Goal: Information Seeking & Learning: Compare options

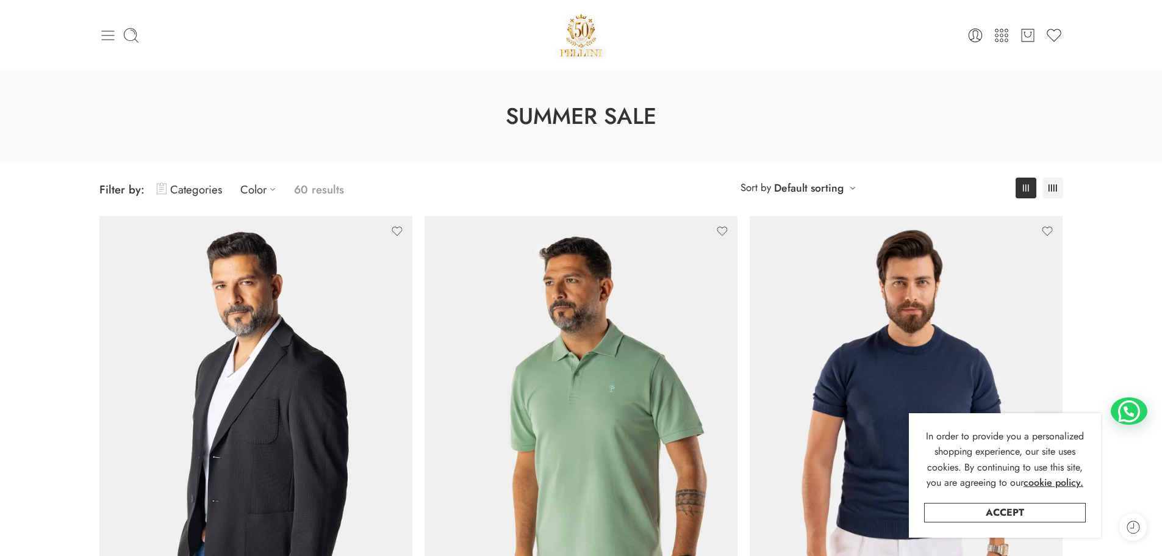
click at [109, 33] on icon at bounding box center [107, 35] width 17 height 17
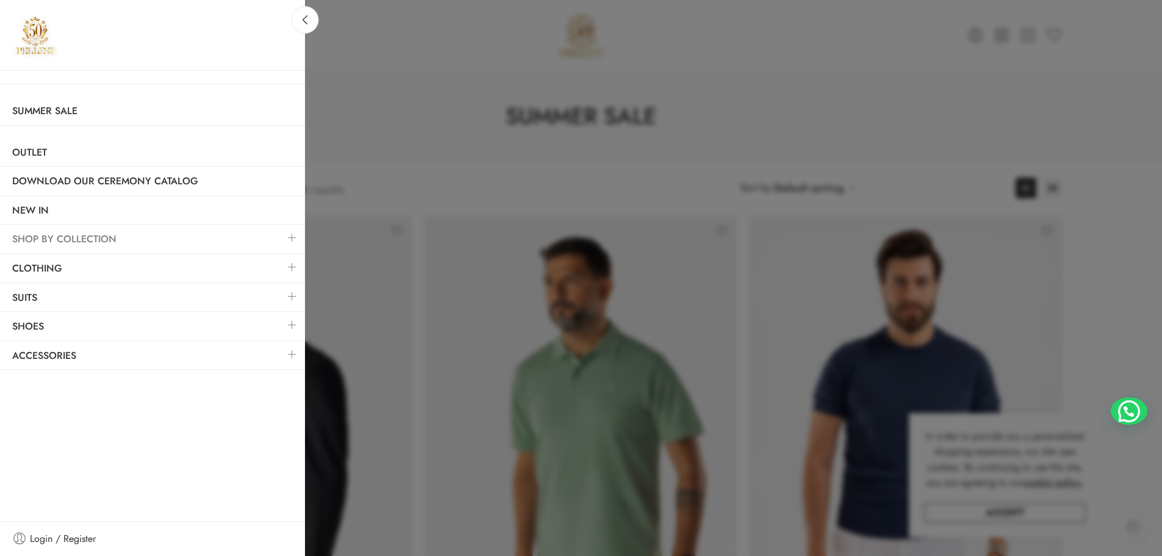
click at [102, 231] on link "SHOP BY COLLECTION" at bounding box center [152, 239] width 305 height 28
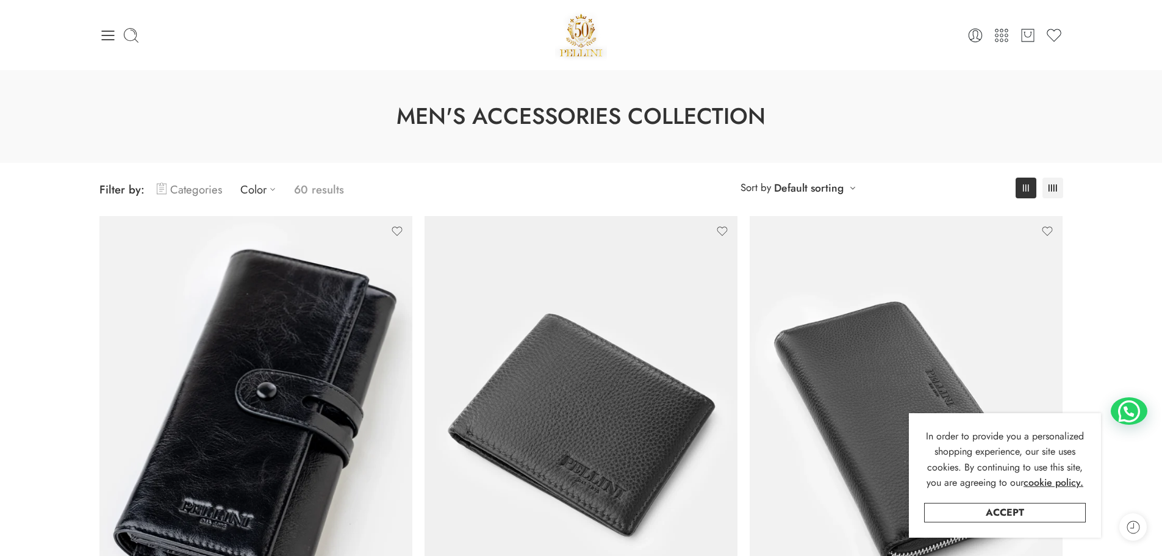
click at [206, 186] on link "Categories" at bounding box center [189, 189] width 65 height 29
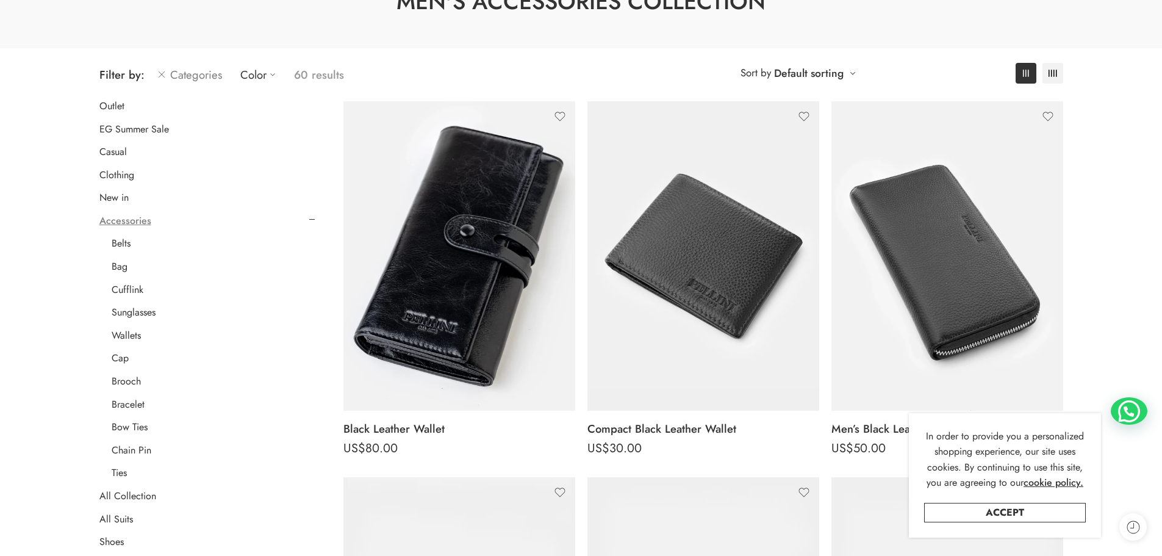
scroll to position [183, 0]
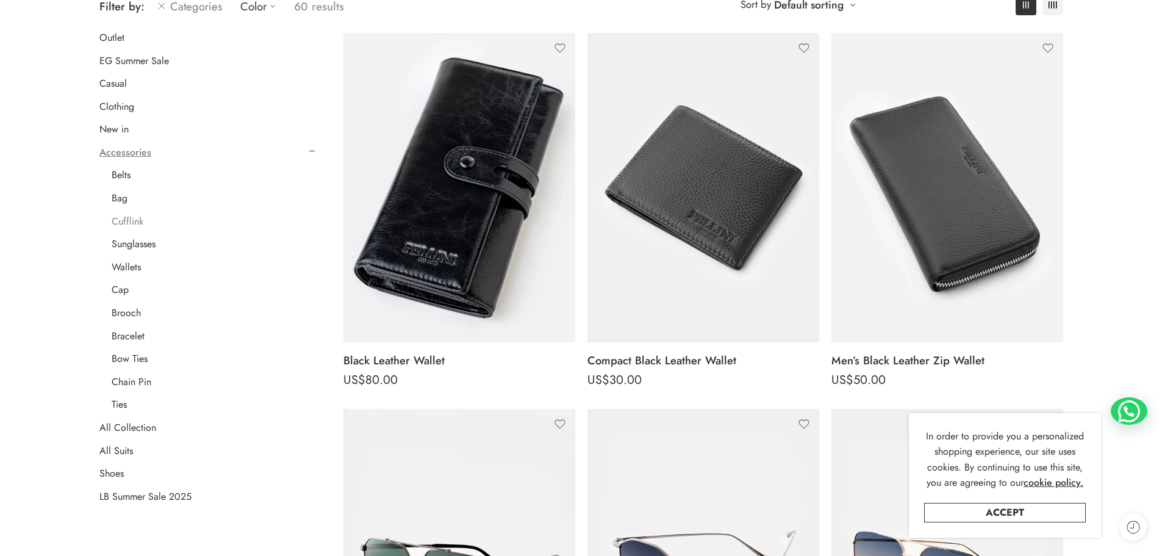
click at [119, 216] on link "Cufflink" at bounding box center [128, 221] width 32 height 12
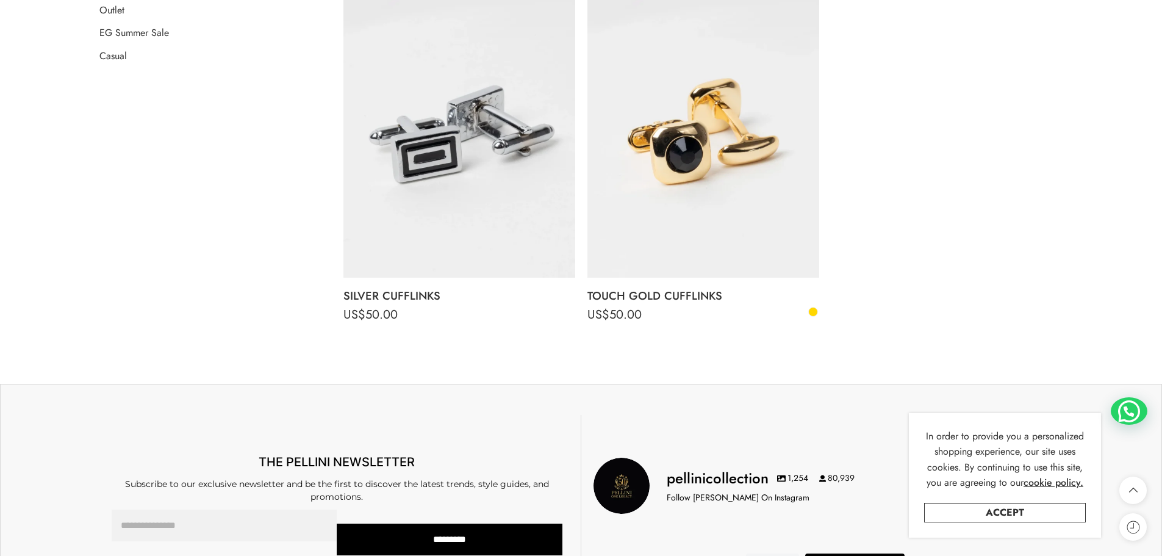
scroll to position [645, 0]
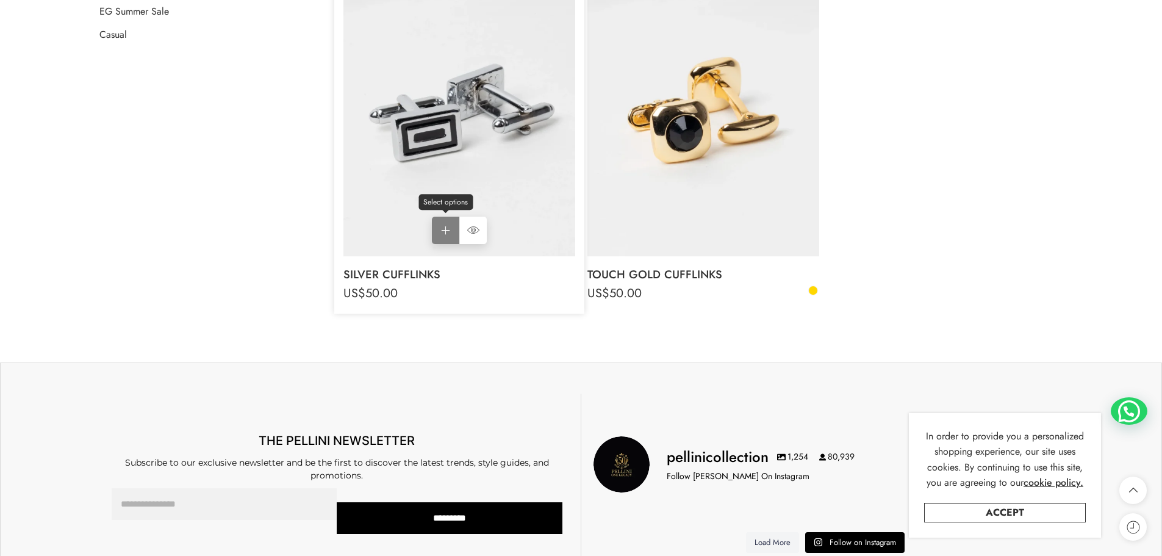
click at [445, 232] on link "Select options Select options" at bounding box center [445, 229] width 27 height 27
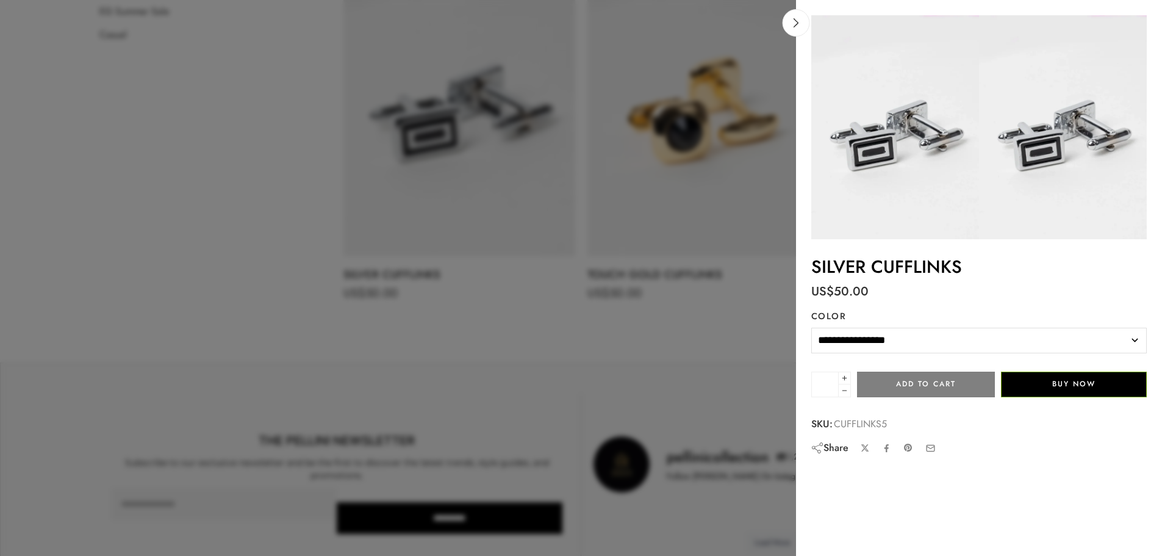
click at [884, 341] on select "**********" at bounding box center [978, 340] width 335 height 26
click at [880, 152] on img at bounding box center [895, 127] width 168 height 224
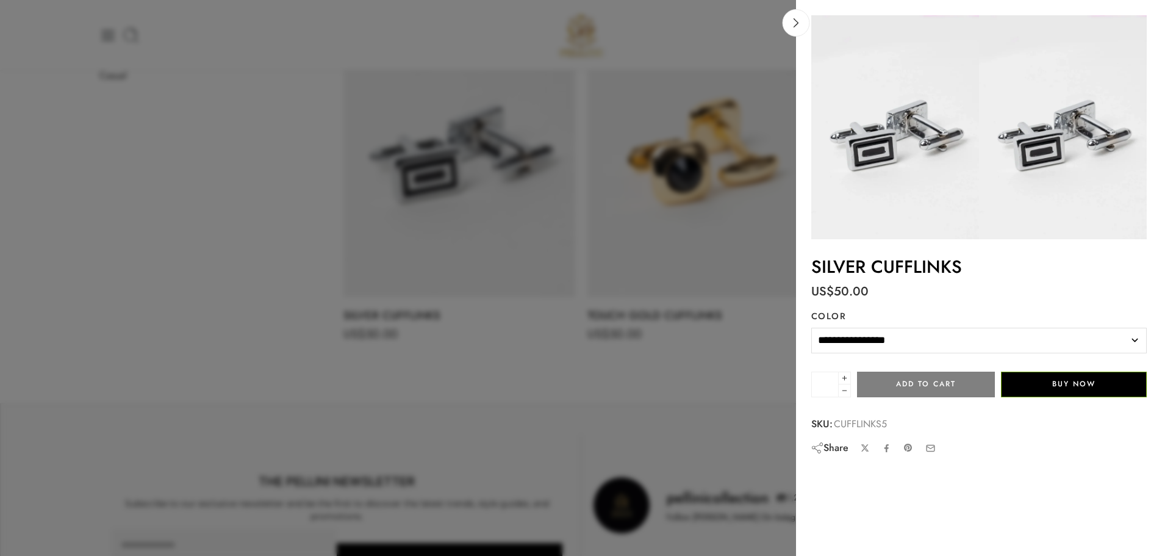
scroll to position [523, 0]
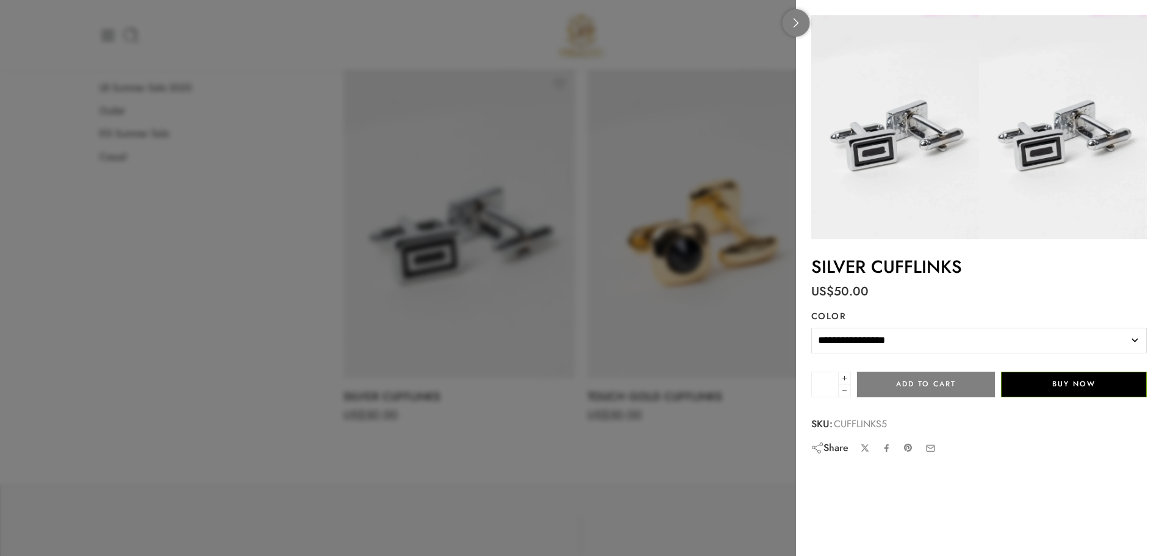
click at [790, 16] on link at bounding box center [795, 22] width 27 height 27
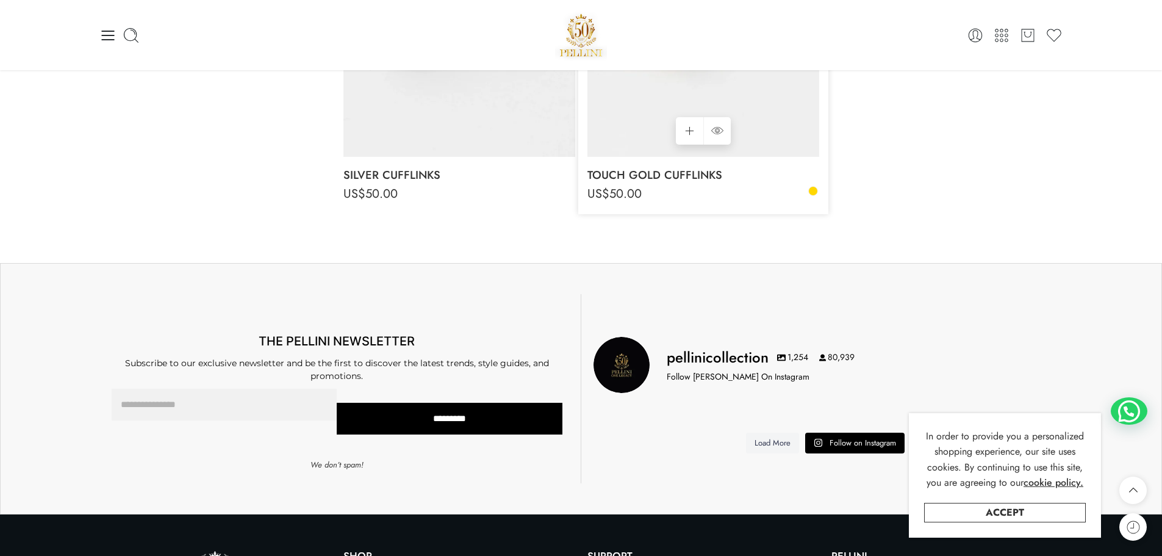
scroll to position [671, 0]
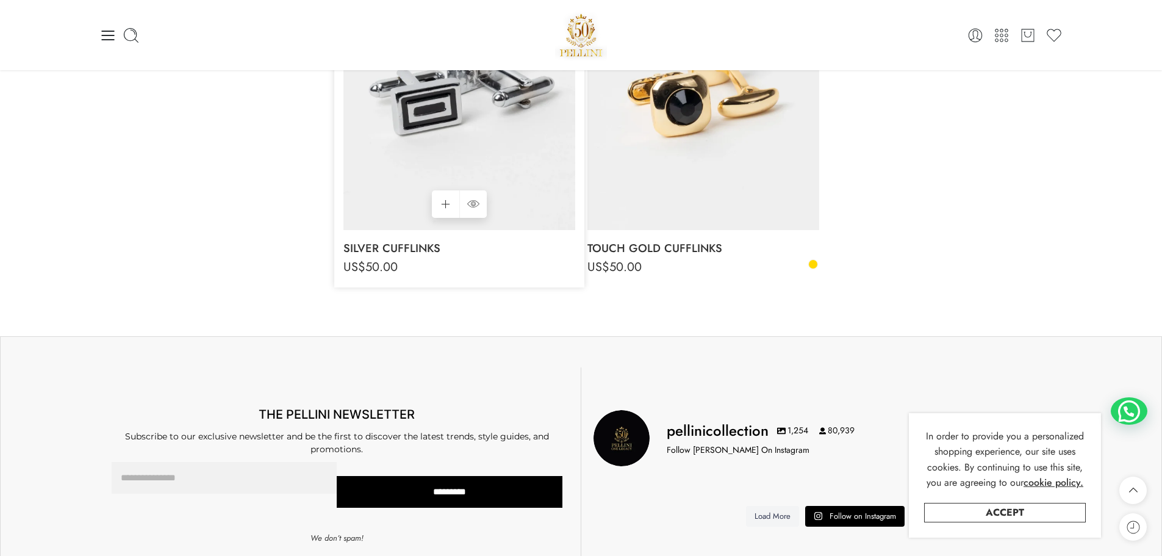
click at [507, 113] on img at bounding box center [459, 75] width 232 height 309
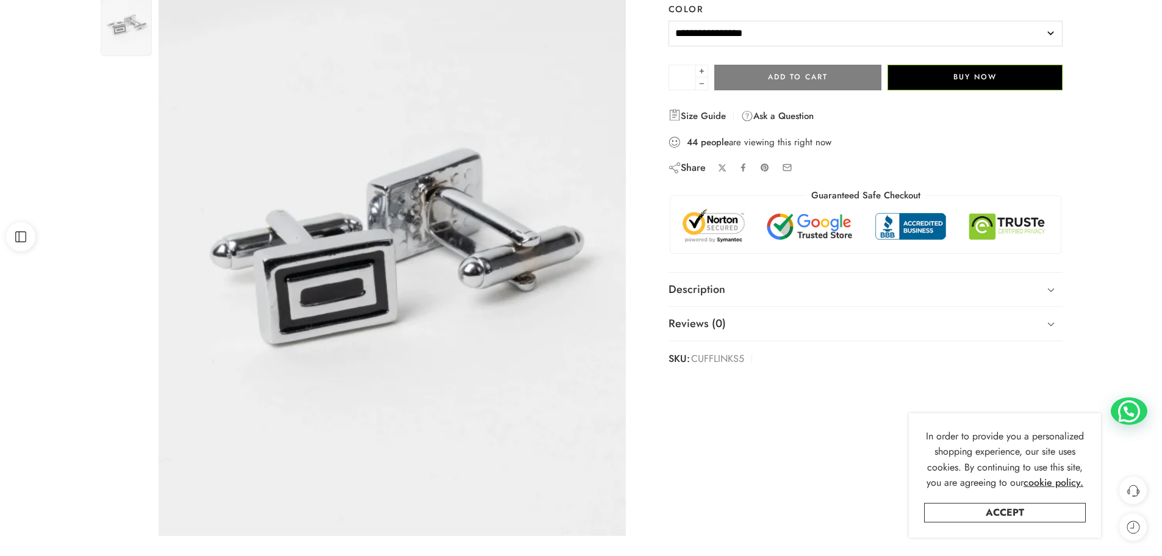
scroll to position [183, 0]
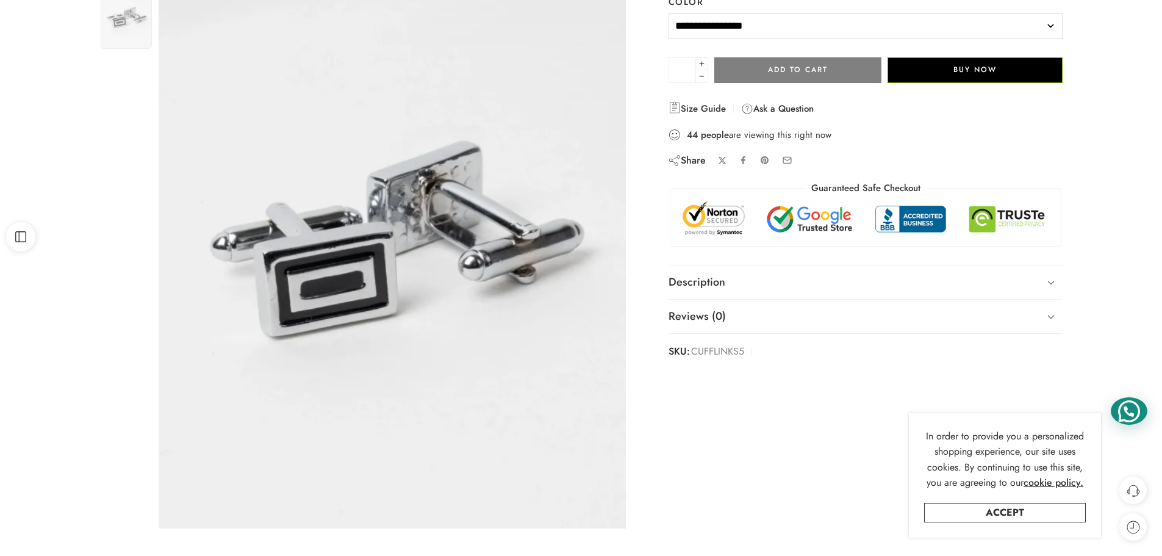
click at [1122, 410] on div at bounding box center [1128, 410] width 37 height 27
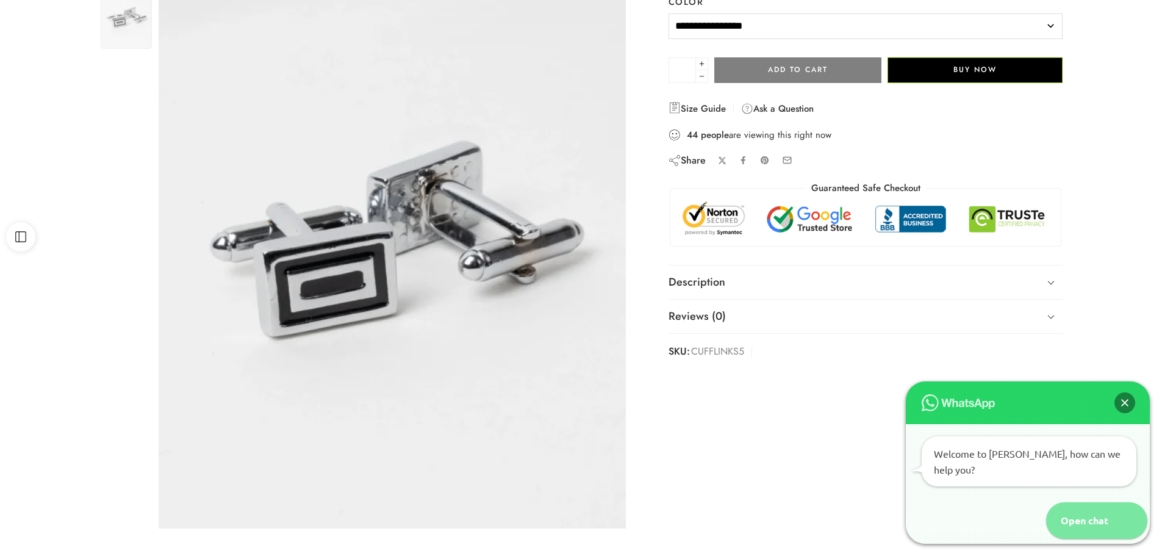
click at [1104, 521] on div "Open chat" at bounding box center [1078, 520] width 65 height 37
click at [1100, 523] on div "Open chat" at bounding box center [1078, 520] width 65 height 37
click at [1079, 517] on div "Open chat" at bounding box center [1078, 520] width 65 height 37
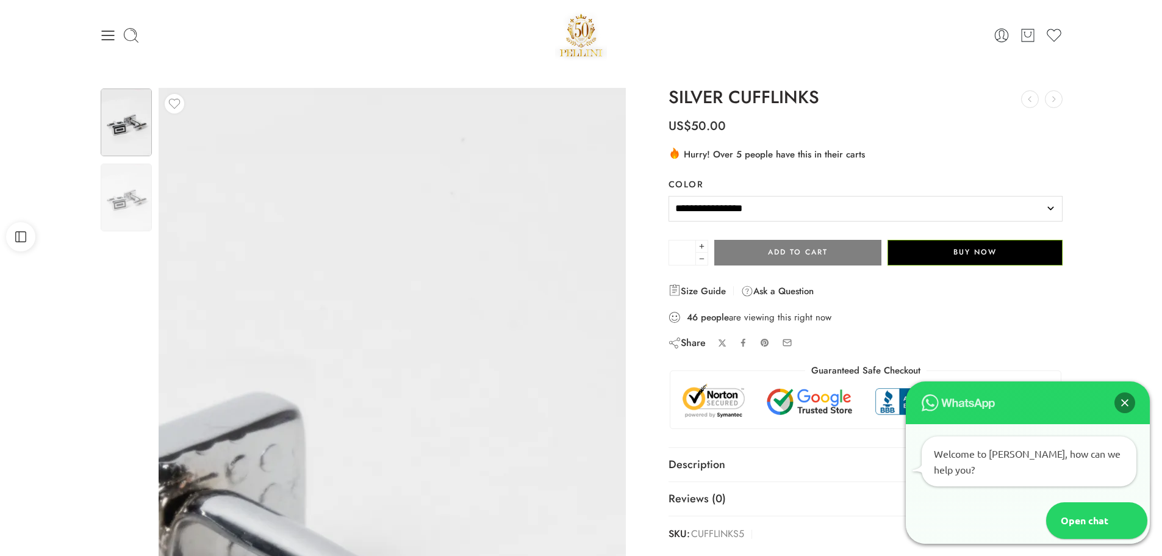
scroll to position [0, 0]
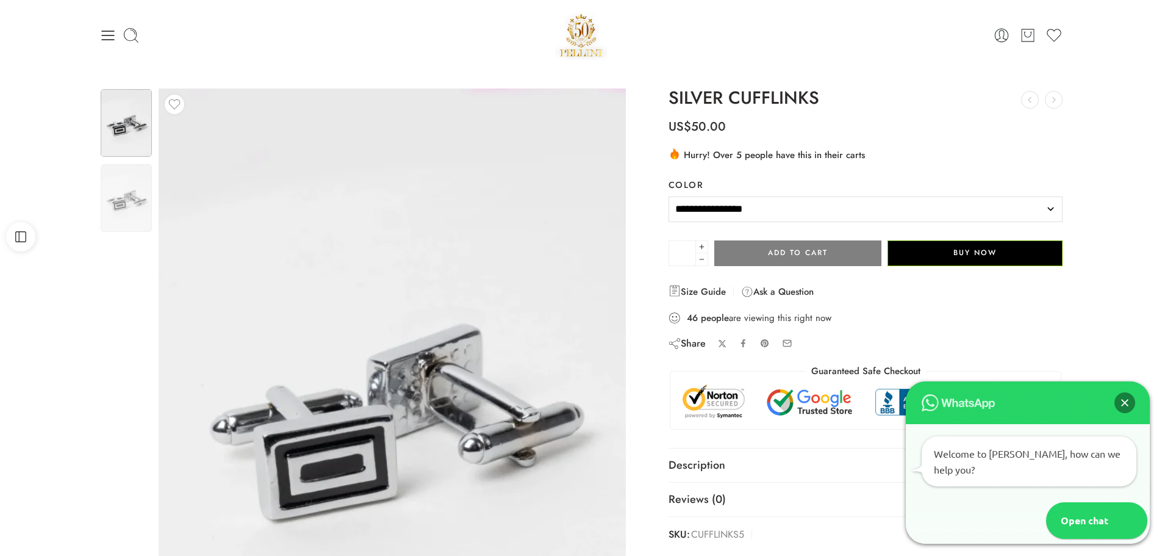
click at [715, 209] on select "**********" at bounding box center [865, 209] width 395 height 26
click at [107, 42] on icon at bounding box center [107, 35] width 17 height 17
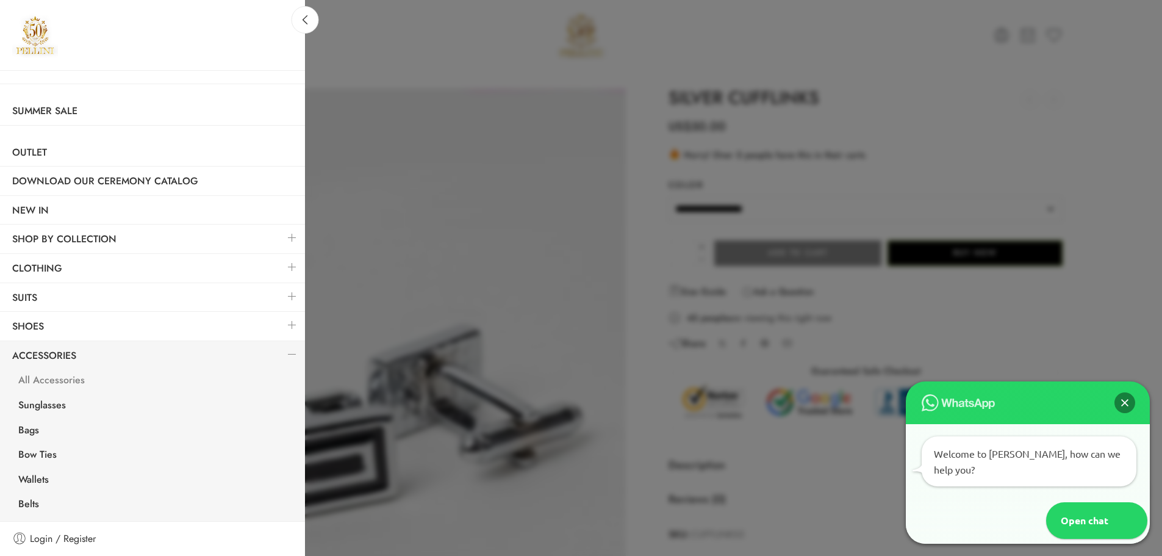
click at [88, 379] on link "All Accessories" at bounding box center [155, 381] width 299 height 25
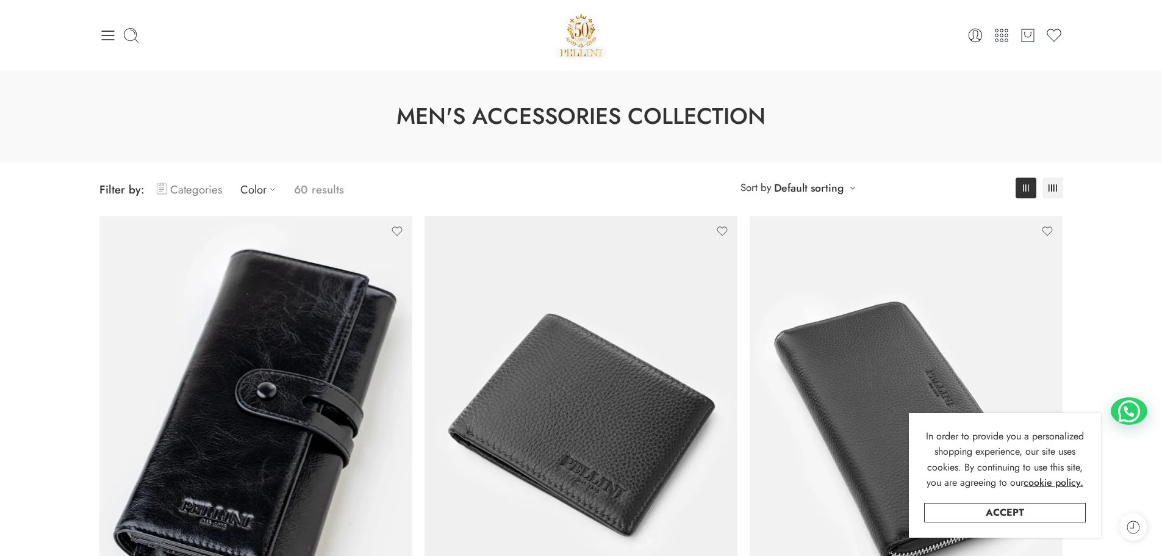
click at [201, 191] on link "Categories" at bounding box center [189, 189] width 65 height 29
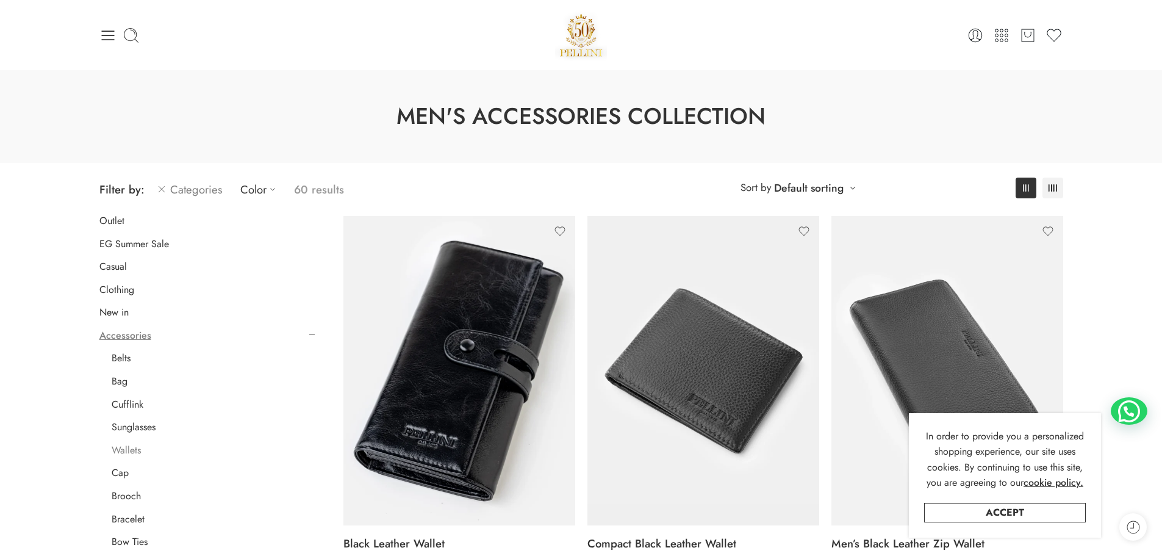
click at [138, 448] on link "Wallets" at bounding box center [126, 450] width 29 height 12
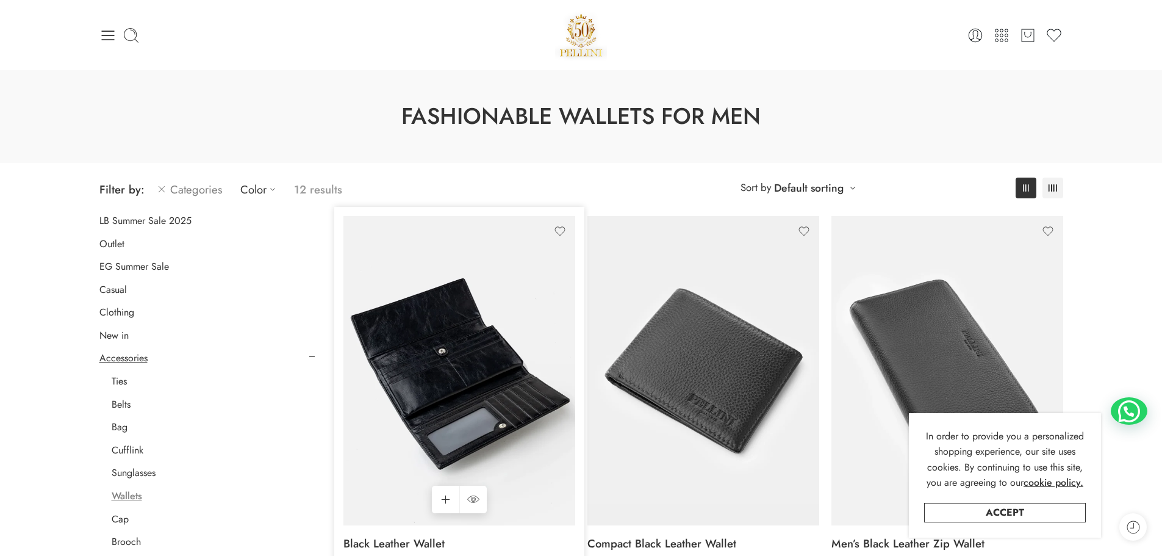
click at [484, 406] on img at bounding box center [459, 370] width 232 height 309
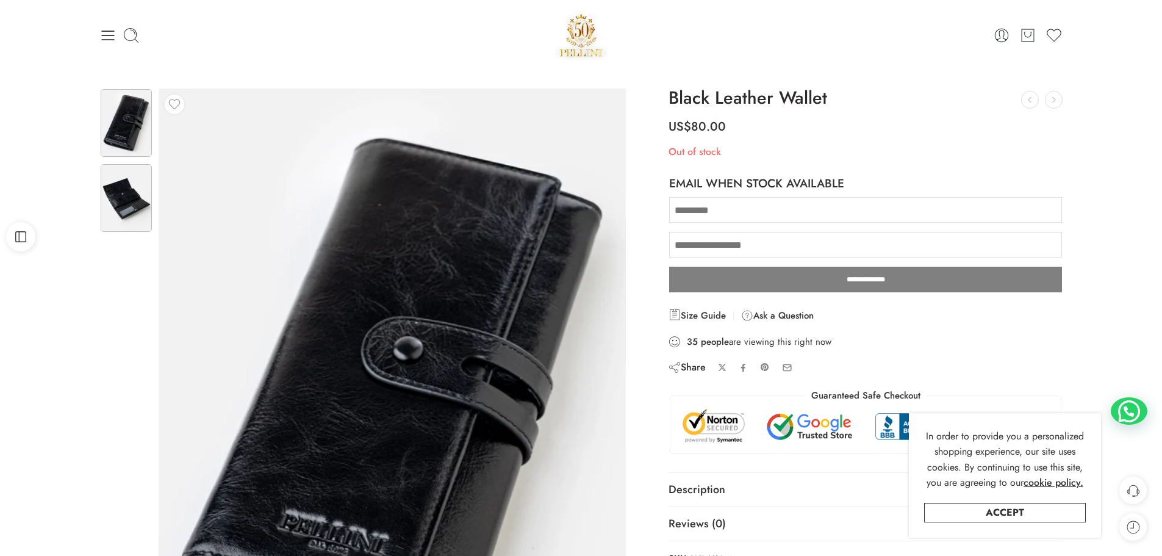
click at [126, 191] on img at bounding box center [126, 198] width 51 height 68
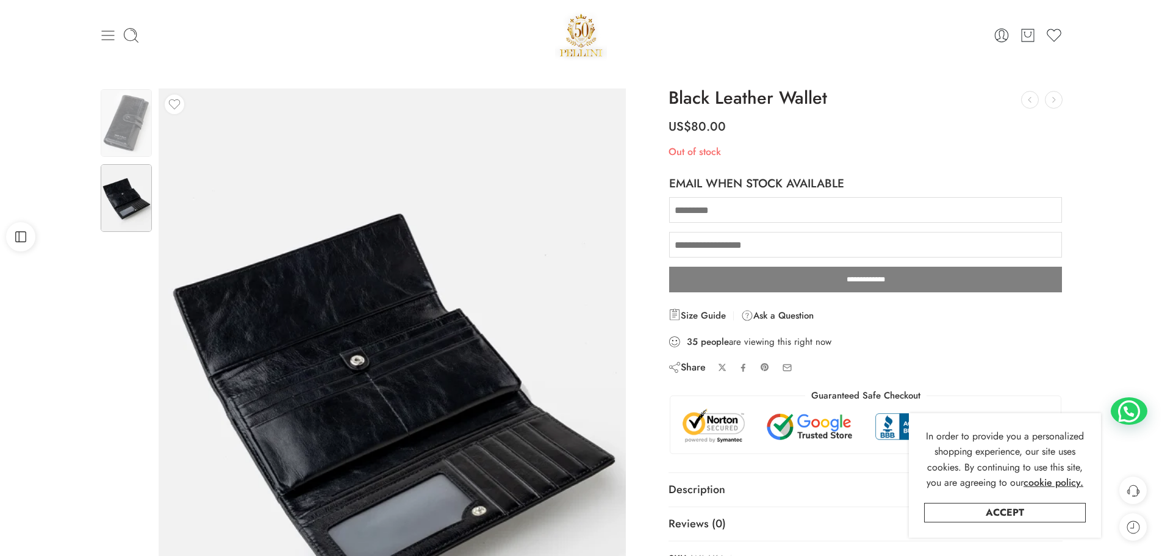
click at [107, 35] on icon at bounding box center [107, 35] width 13 height 10
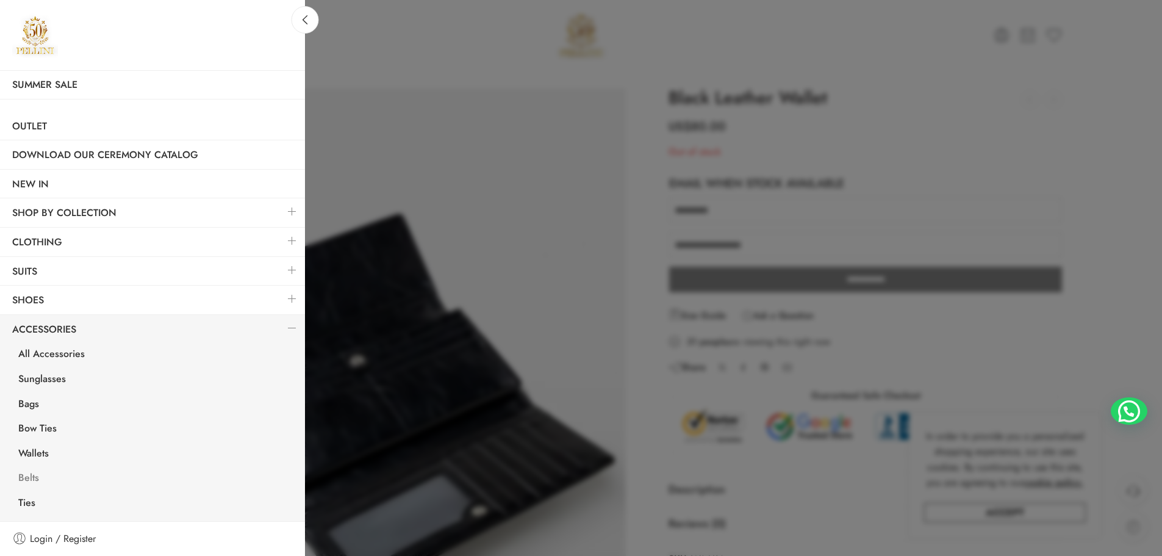
scroll to position [50, 0]
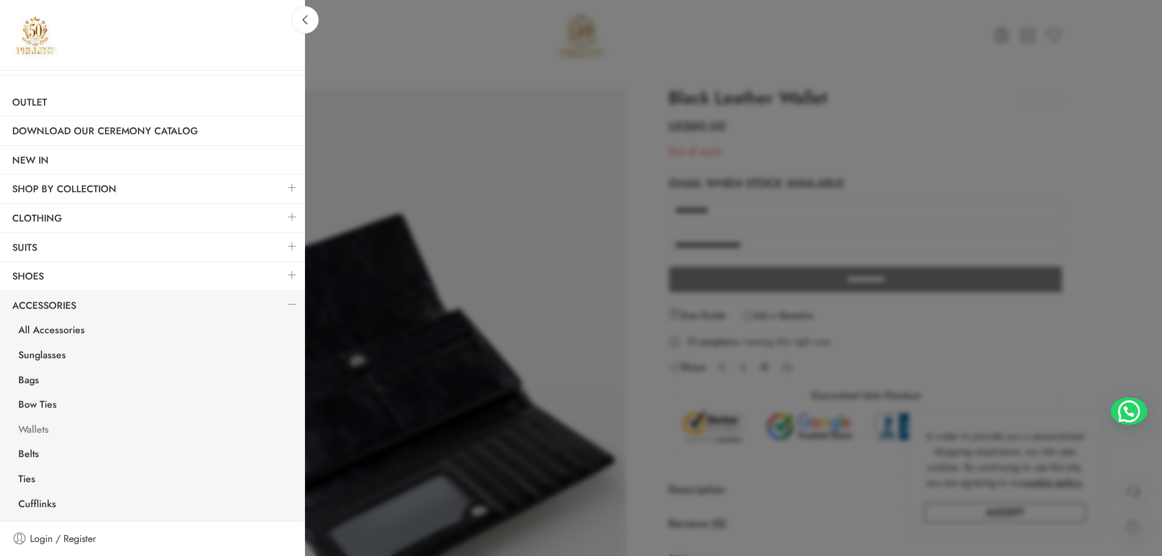
click at [40, 425] on link "Wallets" at bounding box center [155, 430] width 299 height 25
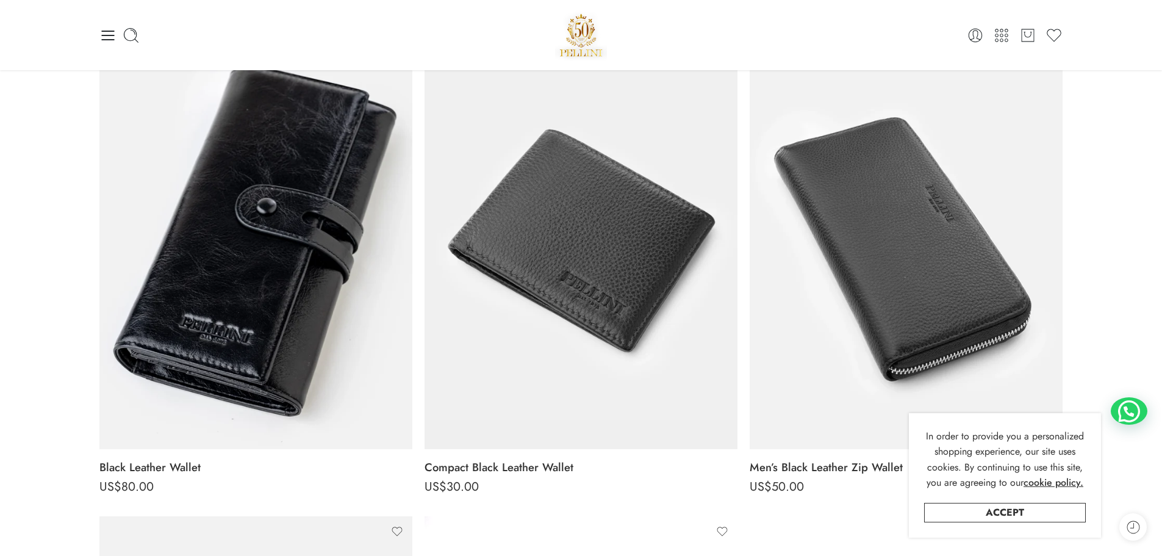
scroll to position [183, 0]
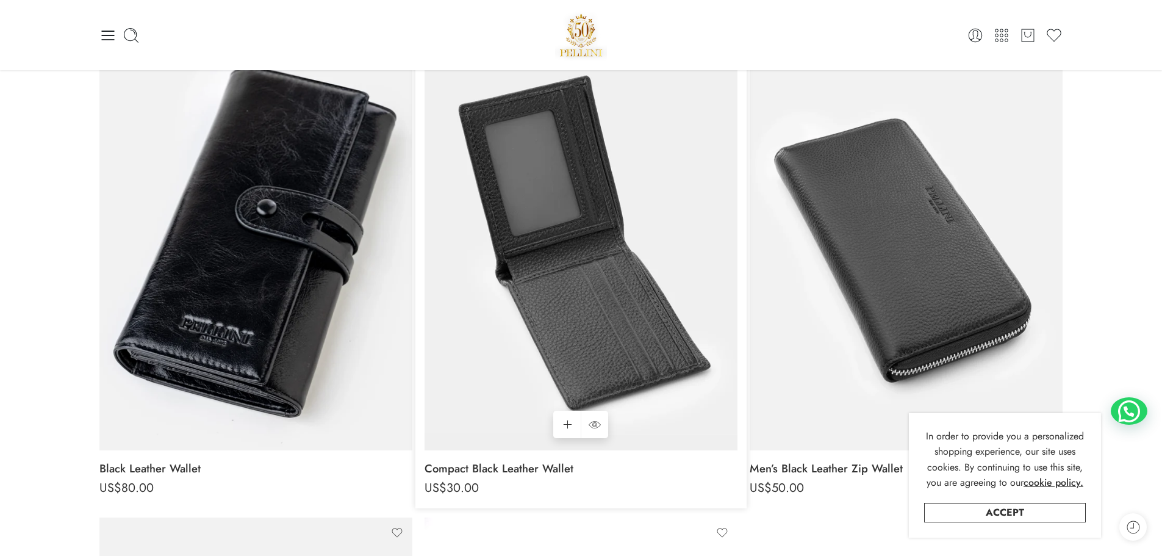
click at [509, 262] on img at bounding box center [580, 241] width 313 height 417
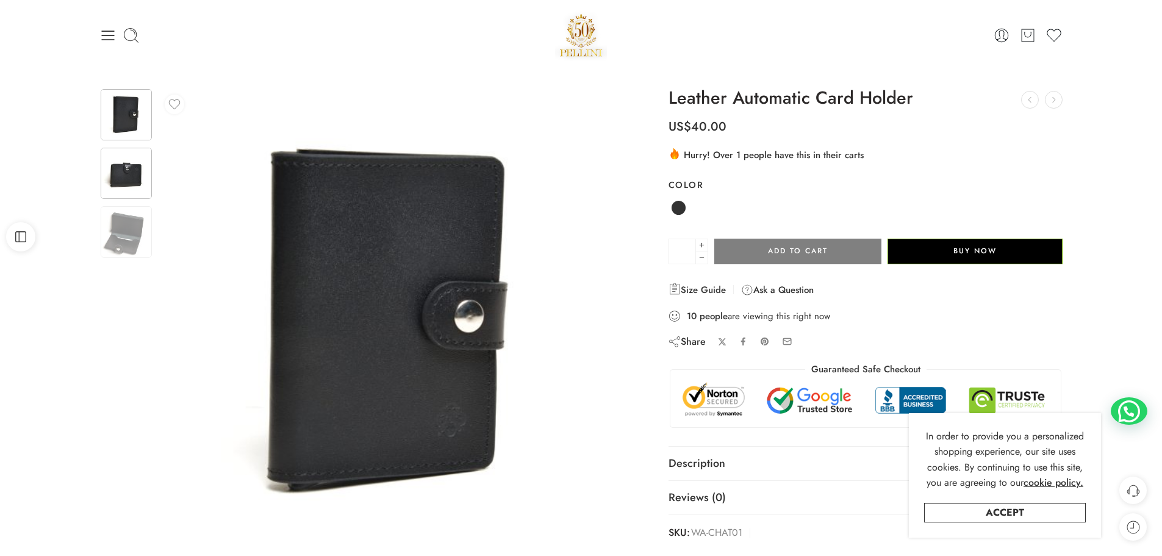
click at [127, 182] on img at bounding box center [126, 173] width 51 height 51
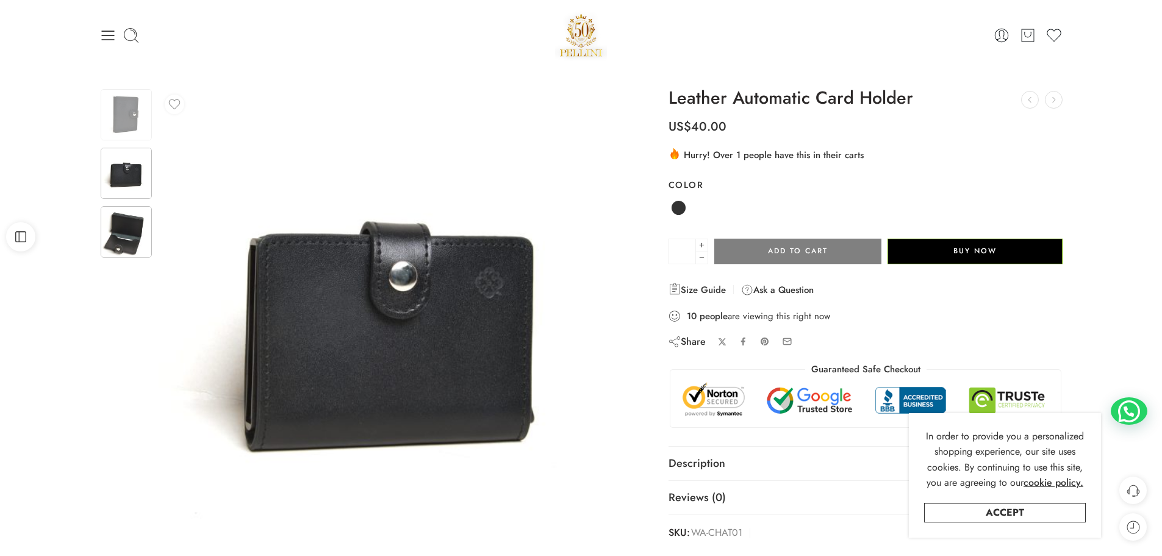
click at [127, 224] on img at bounding box center [126, 231] width 51 height 51
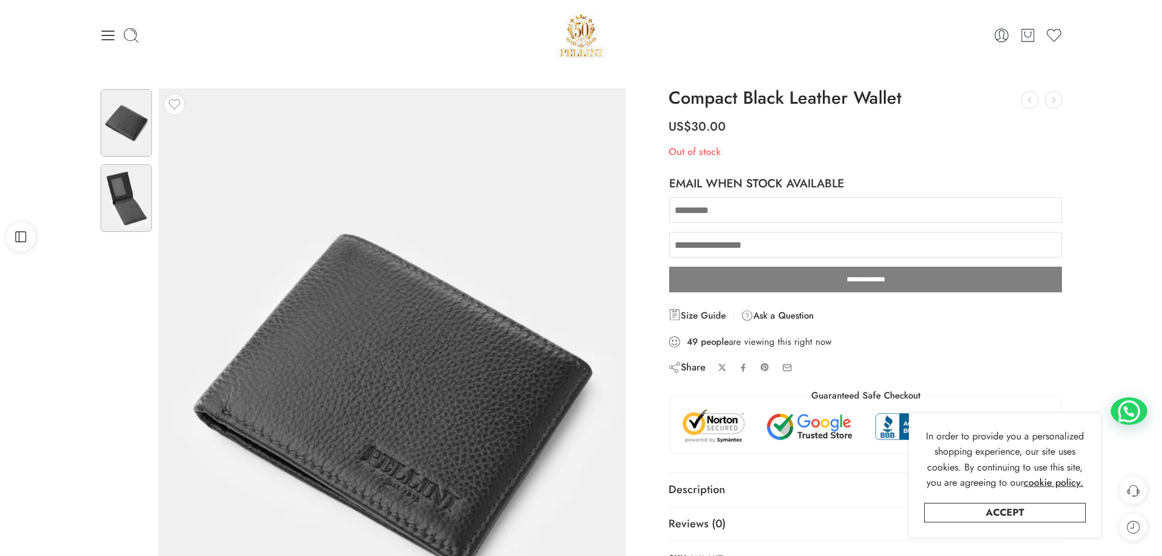
click at [126, 184] on img at bounding box center [126, 198] width 51 height 68
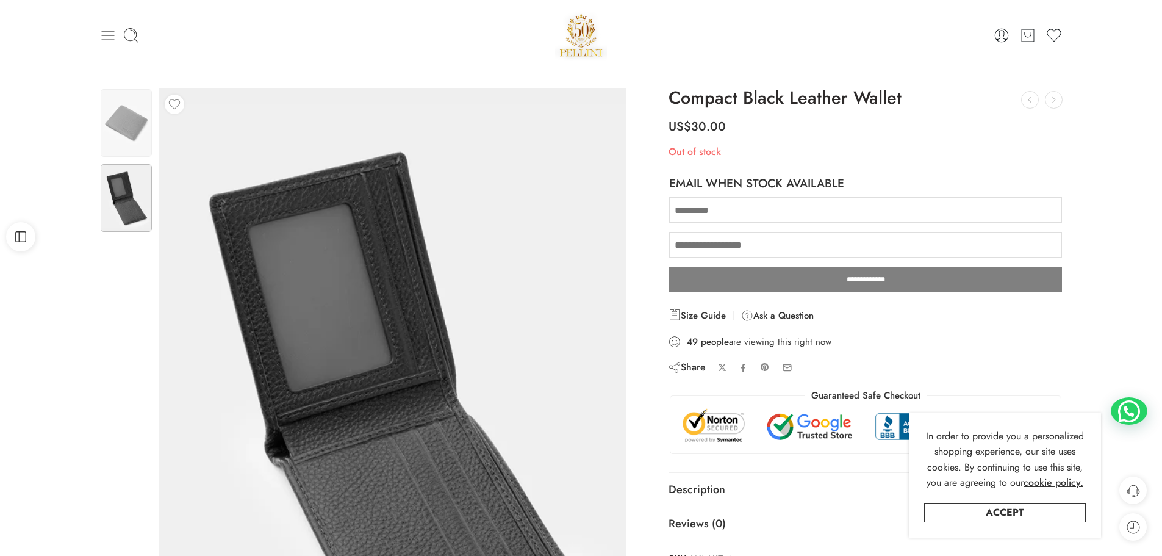
click at [114, 41] on icon at bounding box center [107, 35] width 17 height 17
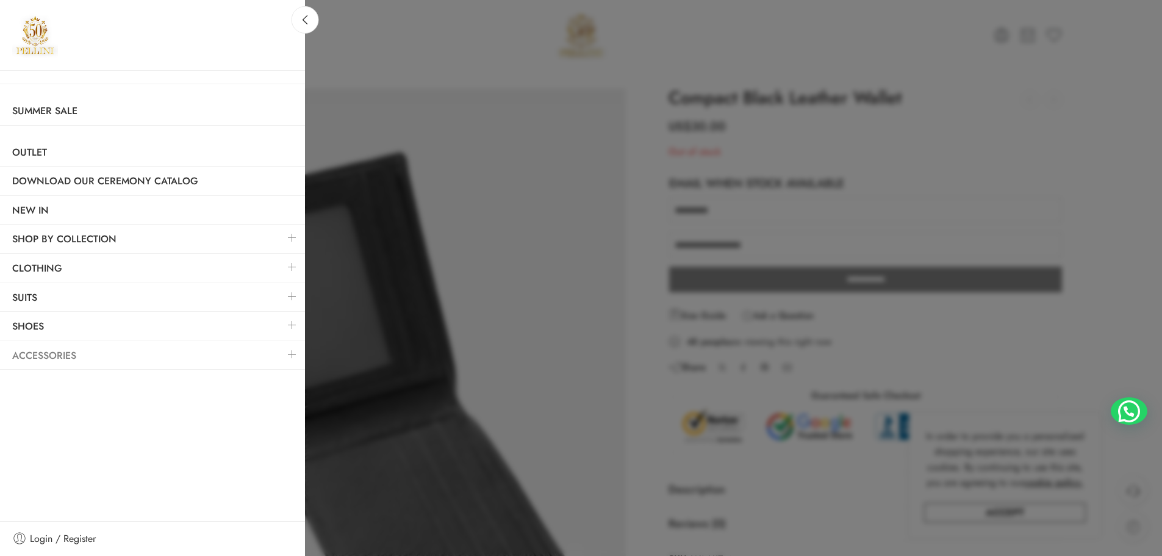
click at [41, 352] on link "Accessories" at bounding box center [152, 355] width 305 height 28
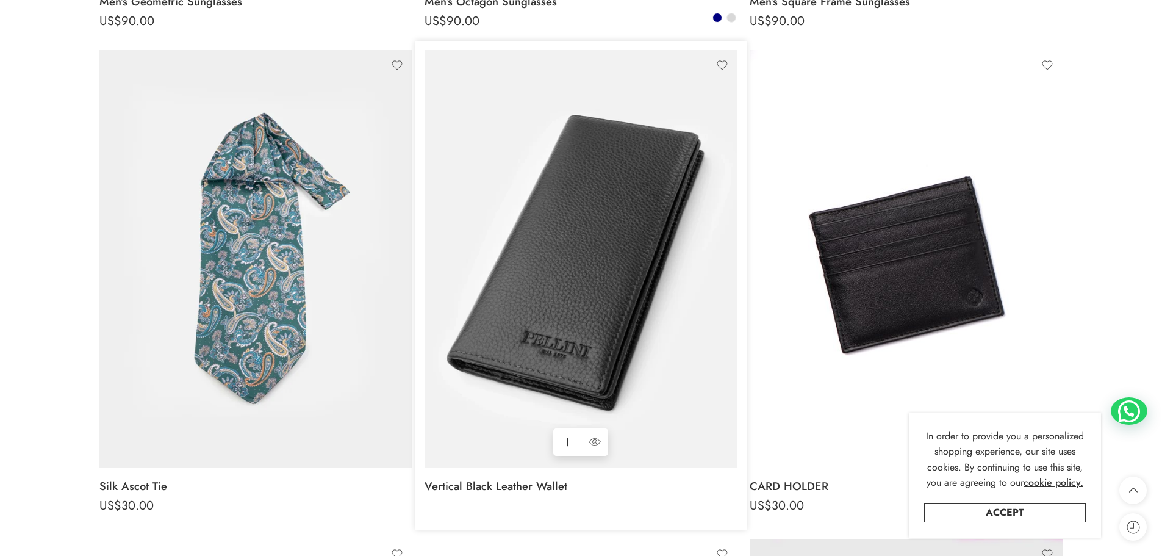
scroll to position [1220, 0]
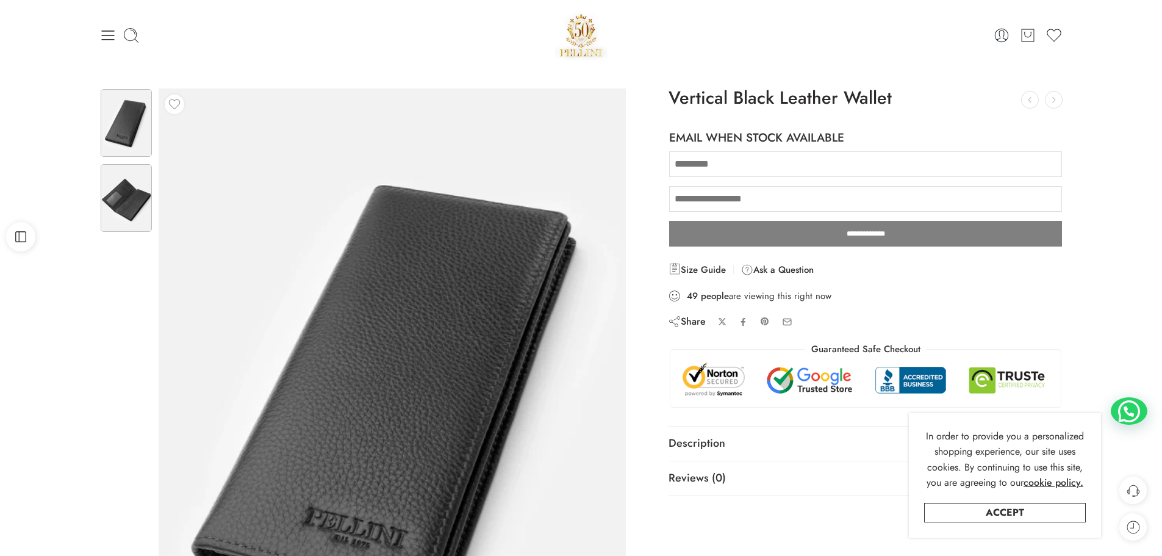
click at [117, 199] on img at bounding box center [126, 198] width 51 height 68
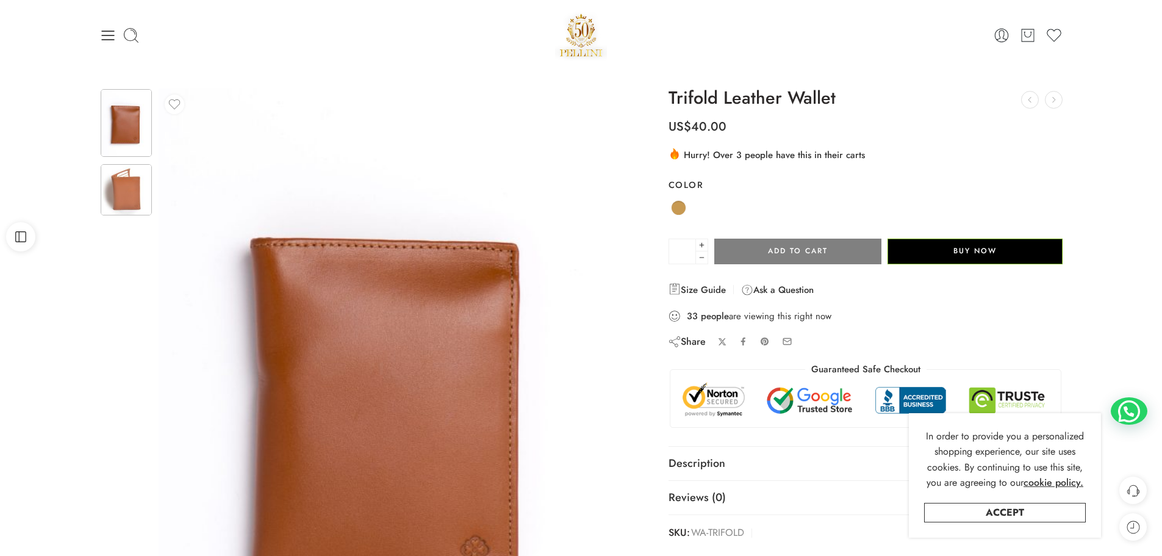
click at [123, 191] on img at bounding box center [126, 189] width 51 height 51
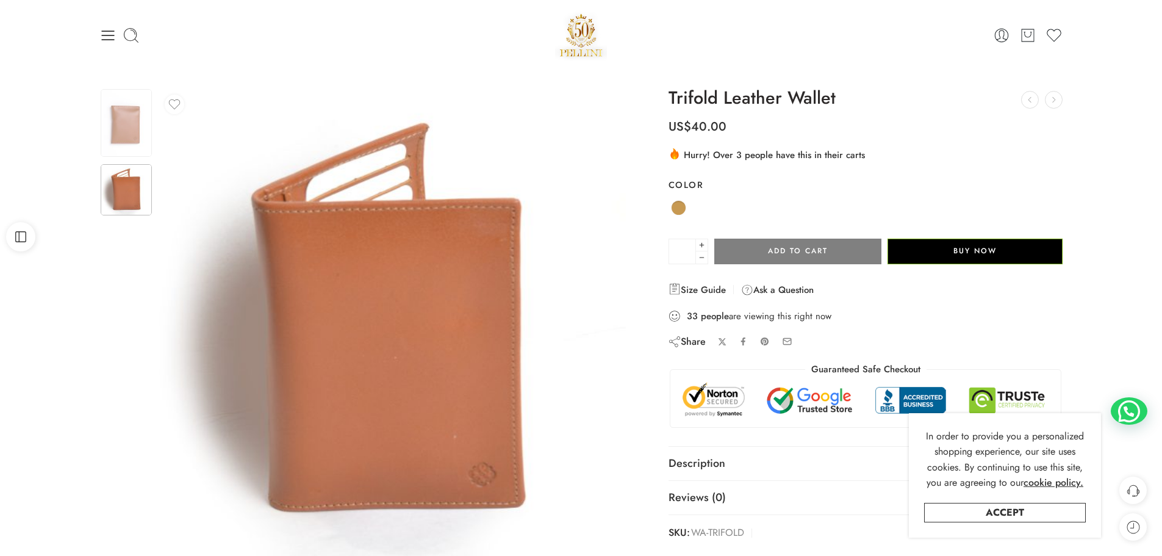
click at [137, 193] on img at bounding box center [126, 189] width 51 height 51
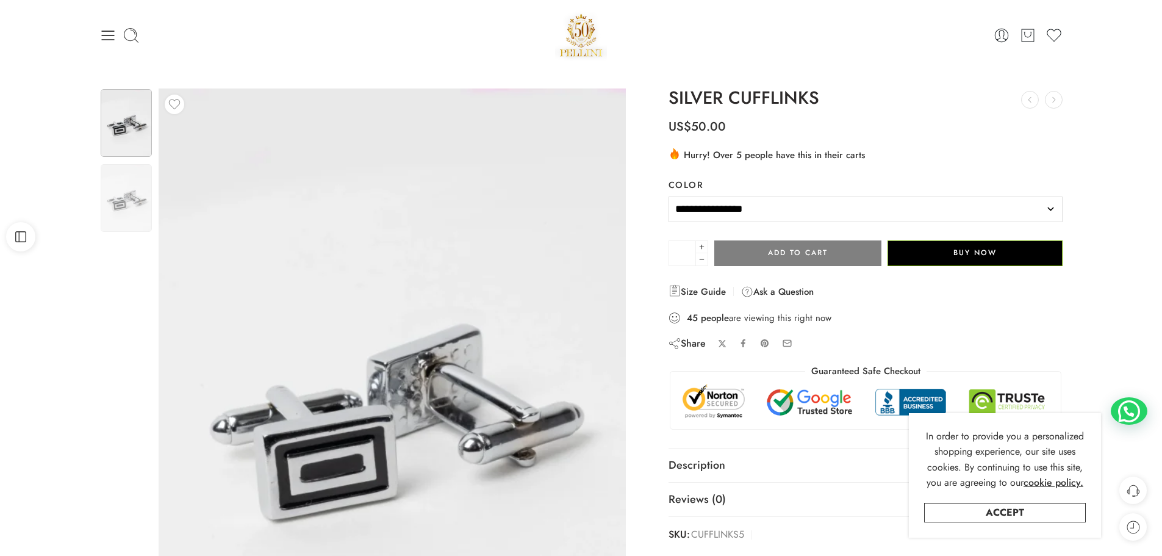
click at [904, 206] on select "**********" at bounding box center [865, 209] width 395 height 26
click at [703, 292] on link "Size Guide" at bounding box center [696, 291] width 57 height 15
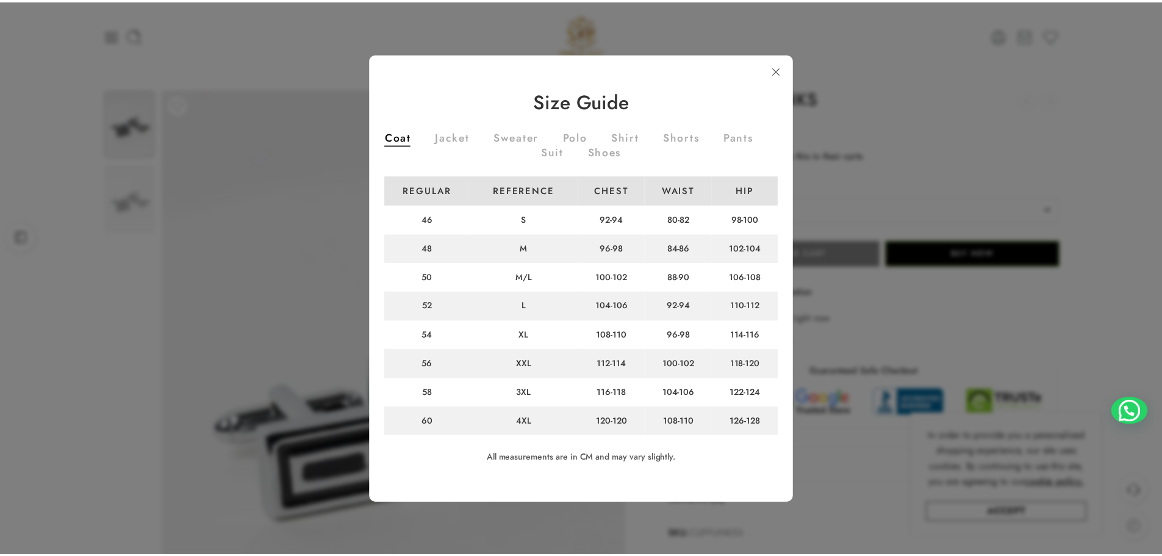
scroll to position [2, 0]
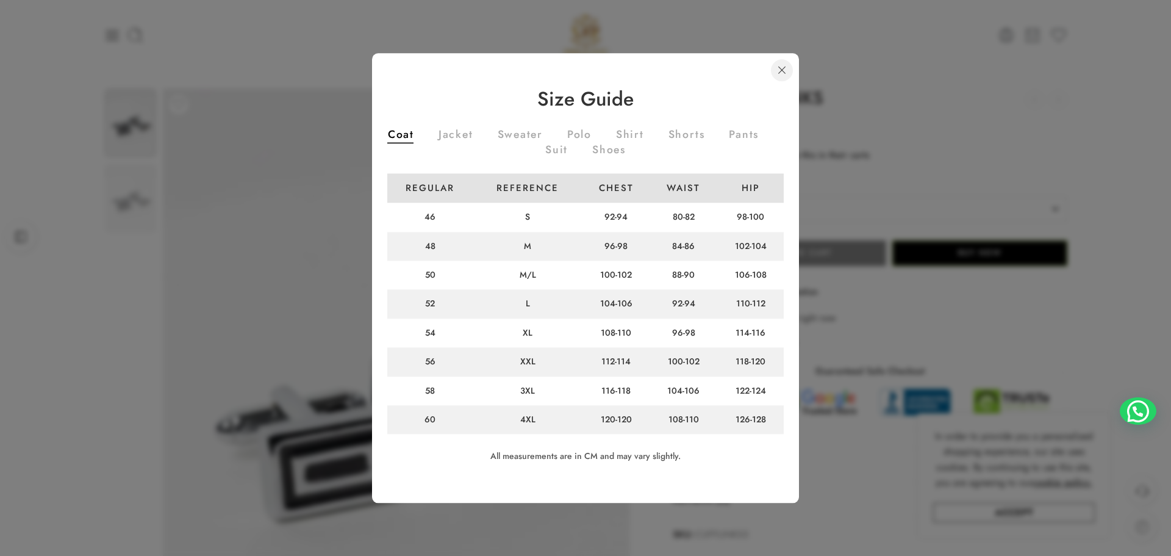
click at [780, 68] on link at bounding box center [782, 70] width 22 height 22
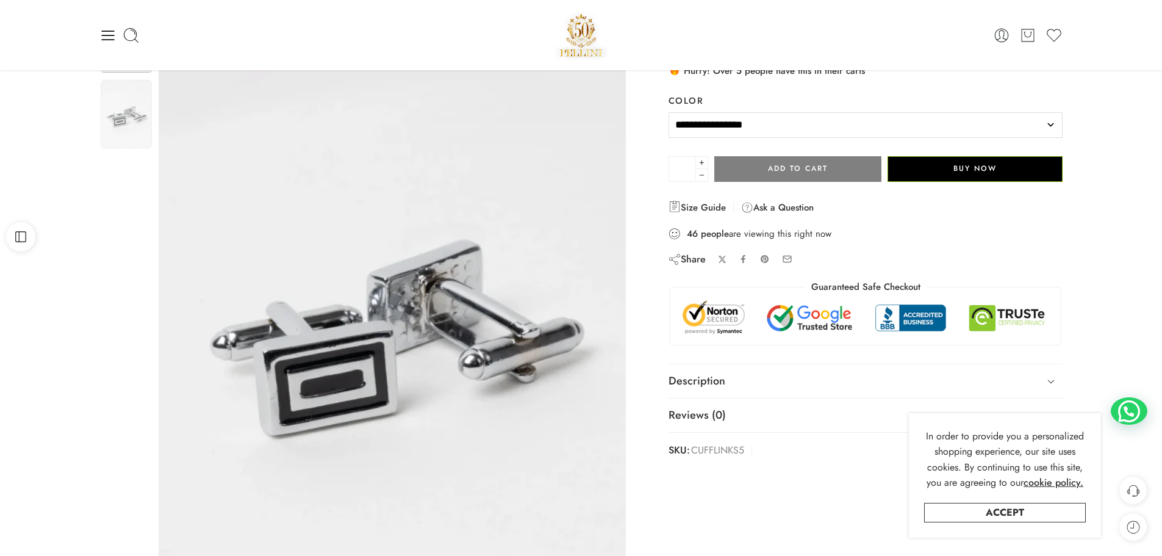
scroll to position [0, 0]
